Goal: Find specific page/section: Find specific page/section

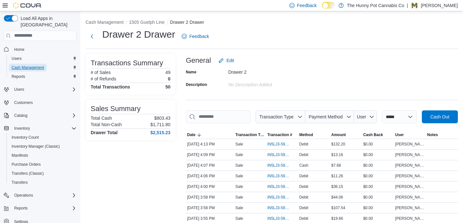
click at [35, 65] on span "Cash Management" at bounding box center [28, 67] width 32 height 5
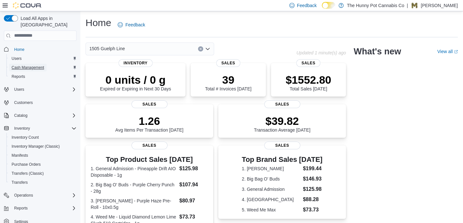
click at [40, 65] on span "Cash Management" at bounding box center [28, 67] width 32 height 5
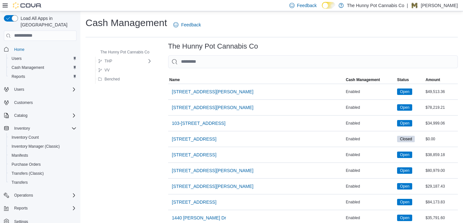
click at [256, 171] on div "[STREET_ADDRESS][PERSON_NAME]" at bounding box center [256, 170] width 177 height 15
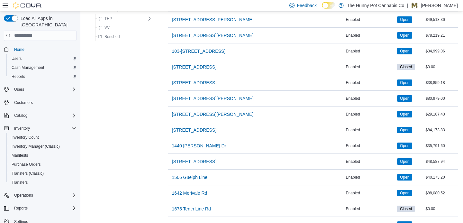
scroll to position [90, 0]
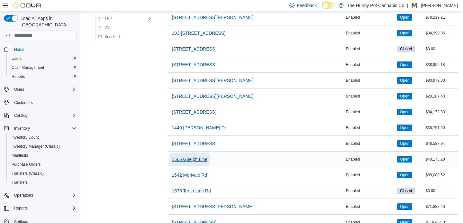
click at [190, 157] on span "1505 Guelph Line" at bounding box center [190, 159] width 36 height 6
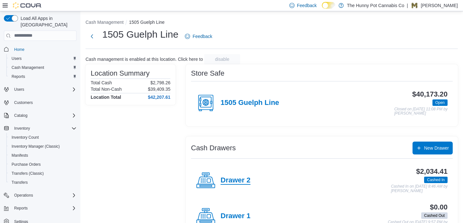
click at [238, 182] on h4 "Drawer 2" at bounding box center [236, 180] width 30 height 8
